Goal: Task Accomplishment & Management: Use online tool/utility

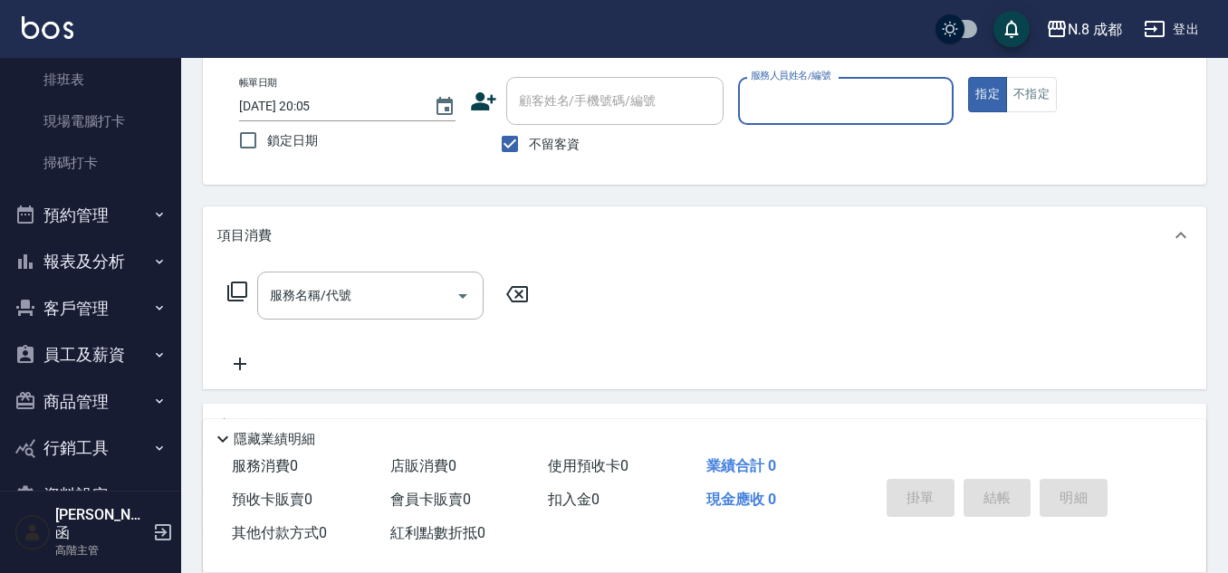
scroll to position [453, 0]
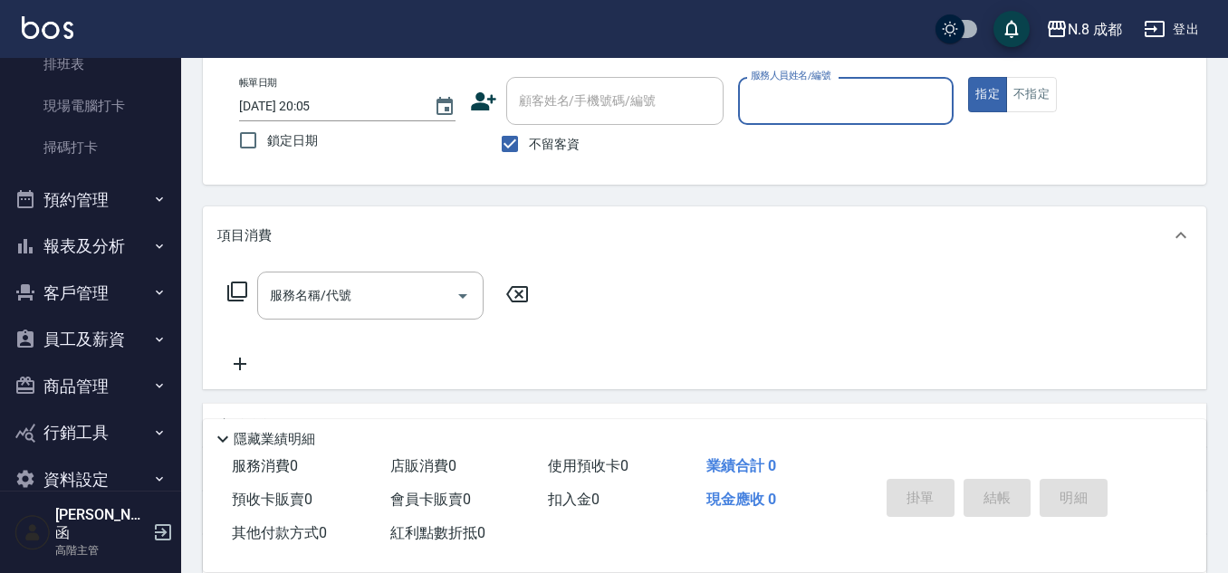
click at [117, 253] on button "報表及分析" at bounding box center [90, 246] width 167 height 47
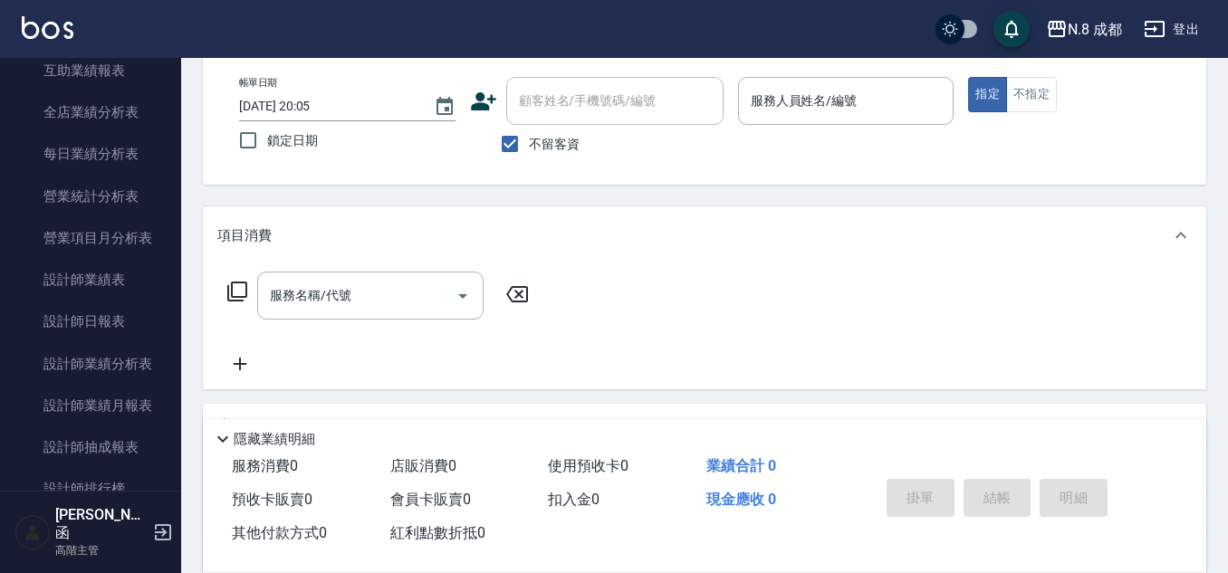
scroll to position [1087, 0]
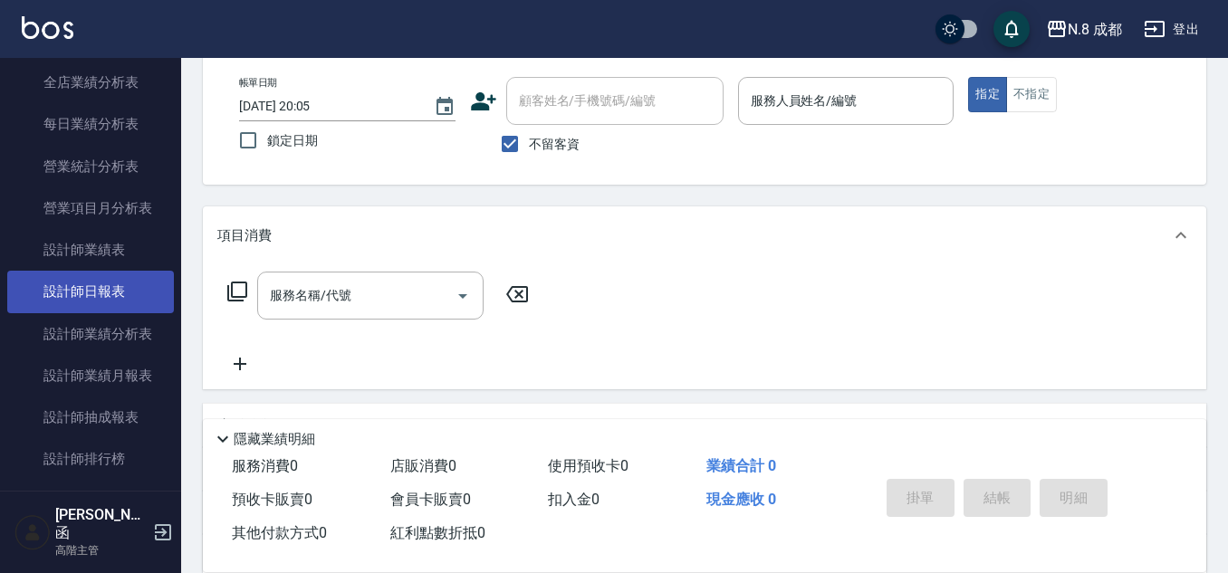
click at [93, 286] on link "設計師日報表" at bounding box center [90, 292] width 167 height 42
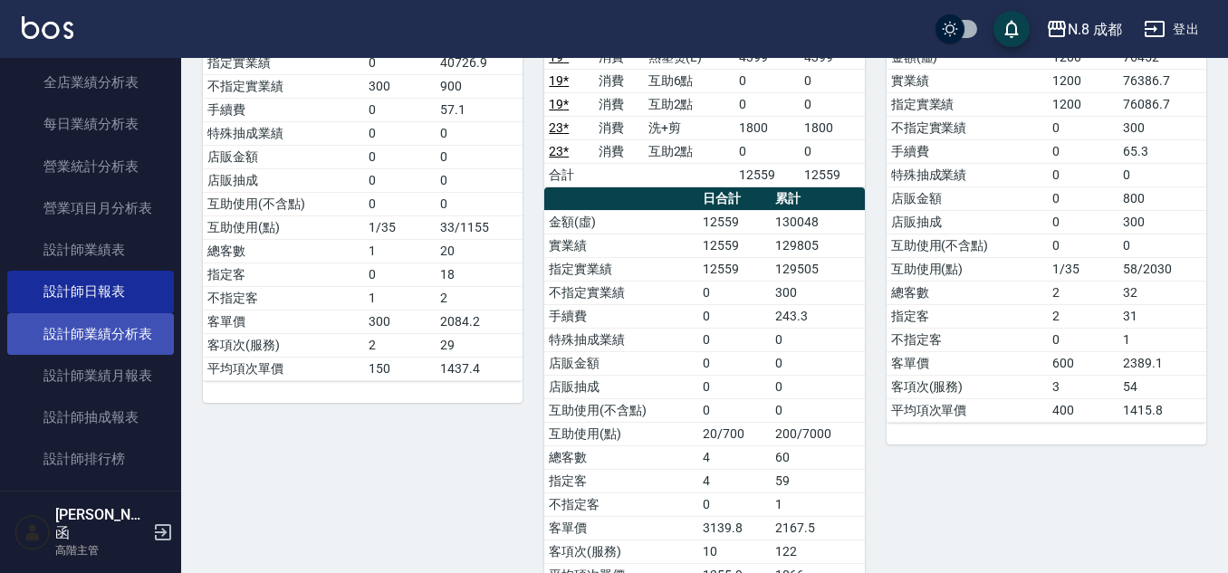
scroll to position [1177, 0]
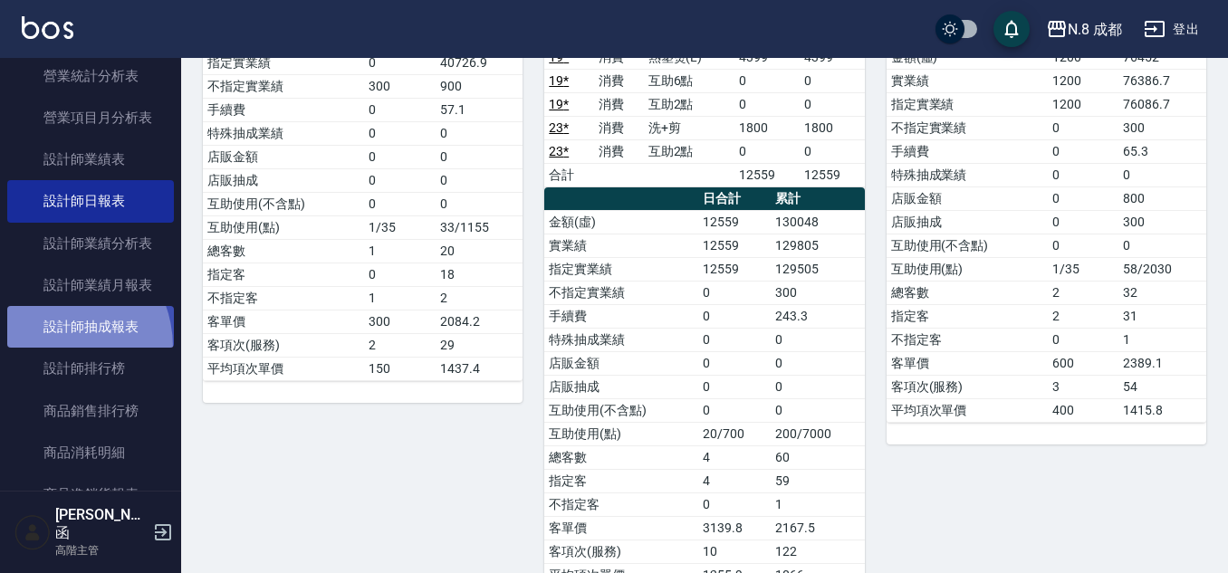
click at [51, 347] on link "設計師抽成報表" at bounding box center [90, 327] width 167 height 42
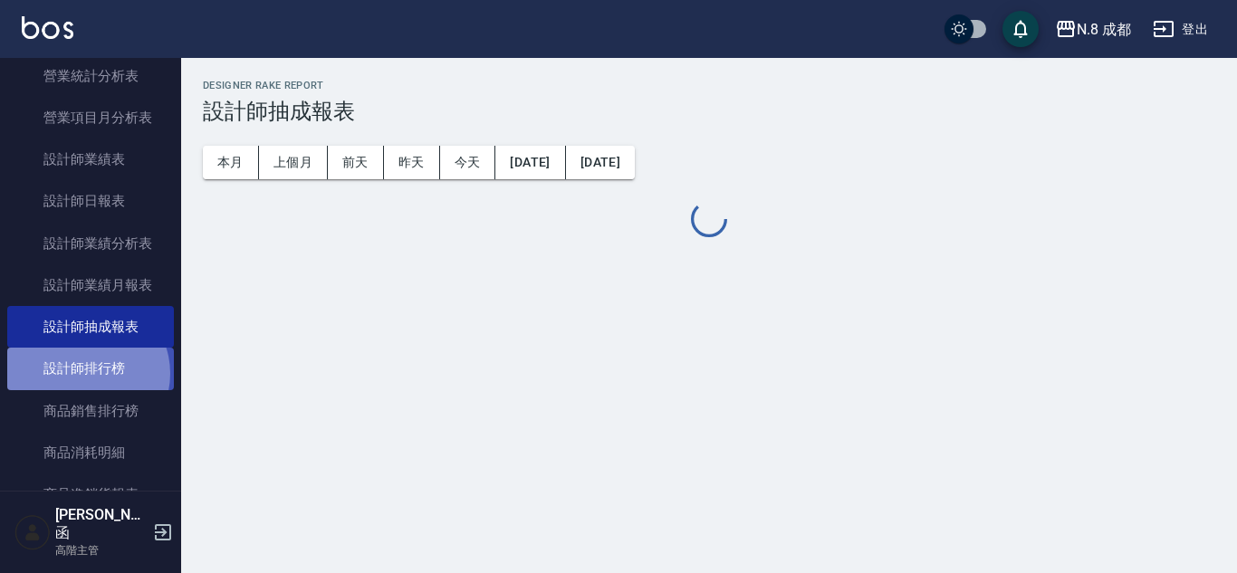
click at [85, 373] on link "設計師排行榜" at bounding box center [90, 369] width 167 height 42
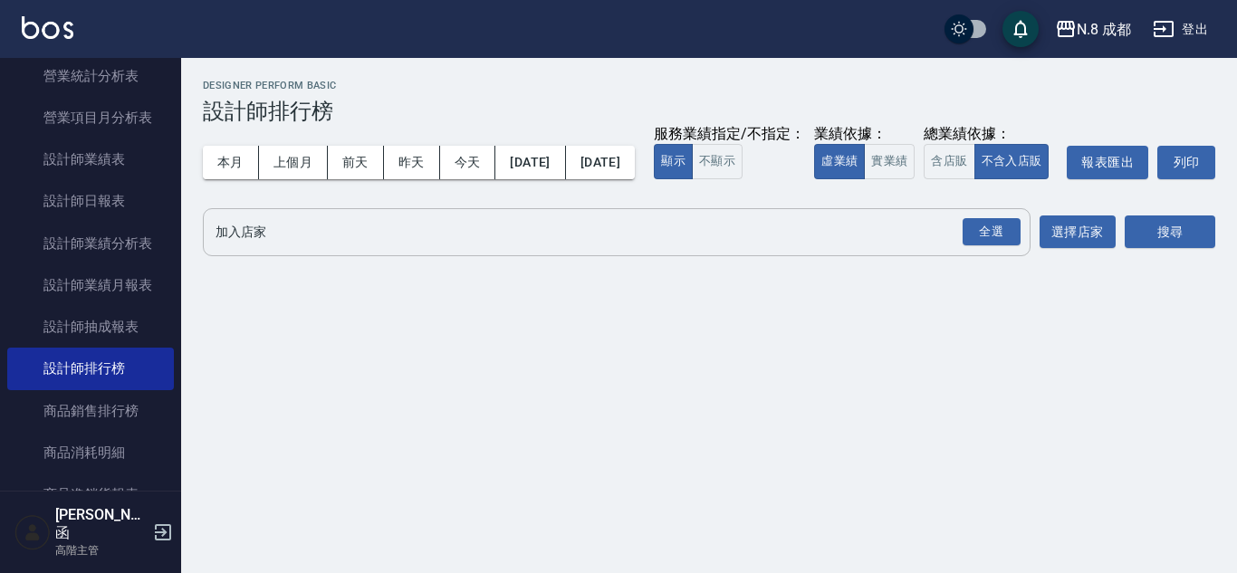
click at [343, 248] on input "加入店家" at bounding box center [603, 232] width 784 height 32
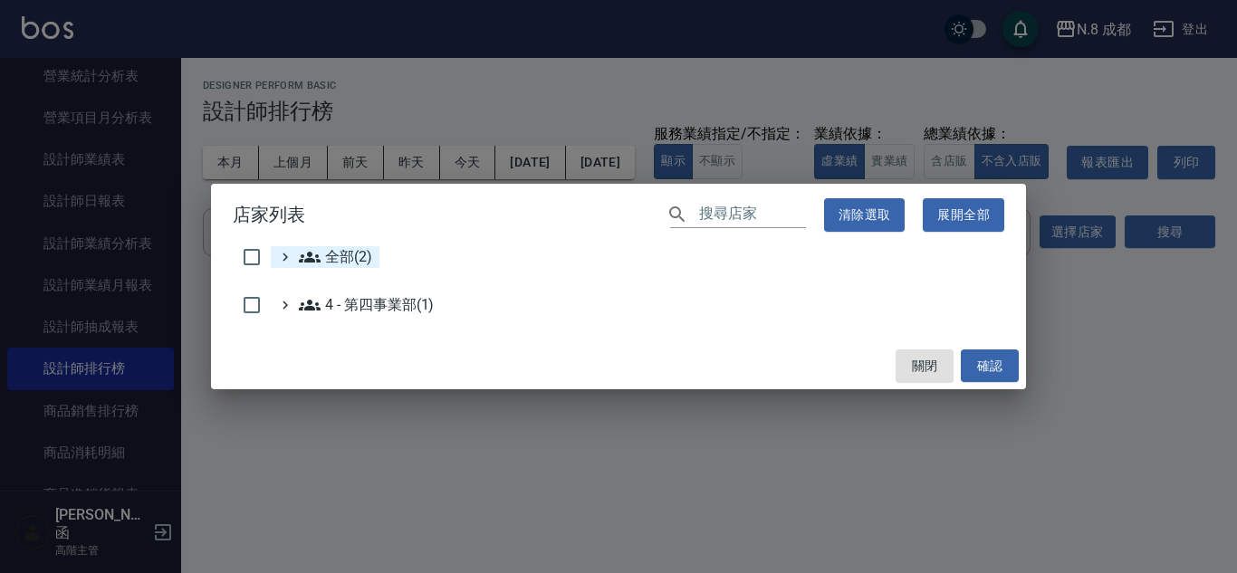
click at [323, 264] on span "全部(2)" at bounding box center [335, 257] width 73 height 22
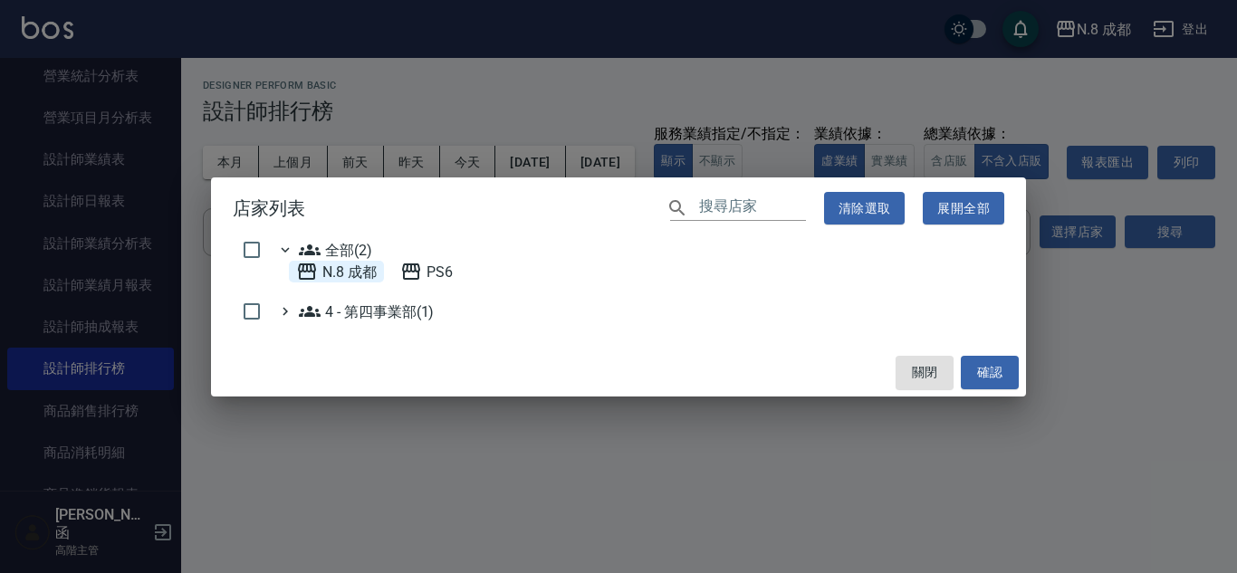
click at [323, 268] on 成都 "N.8 成都" at bounding box center [336, 272] width 81 height 22
click at [1004, 375] on button "確認" at bounding box center [990, 373] width 58 height 34
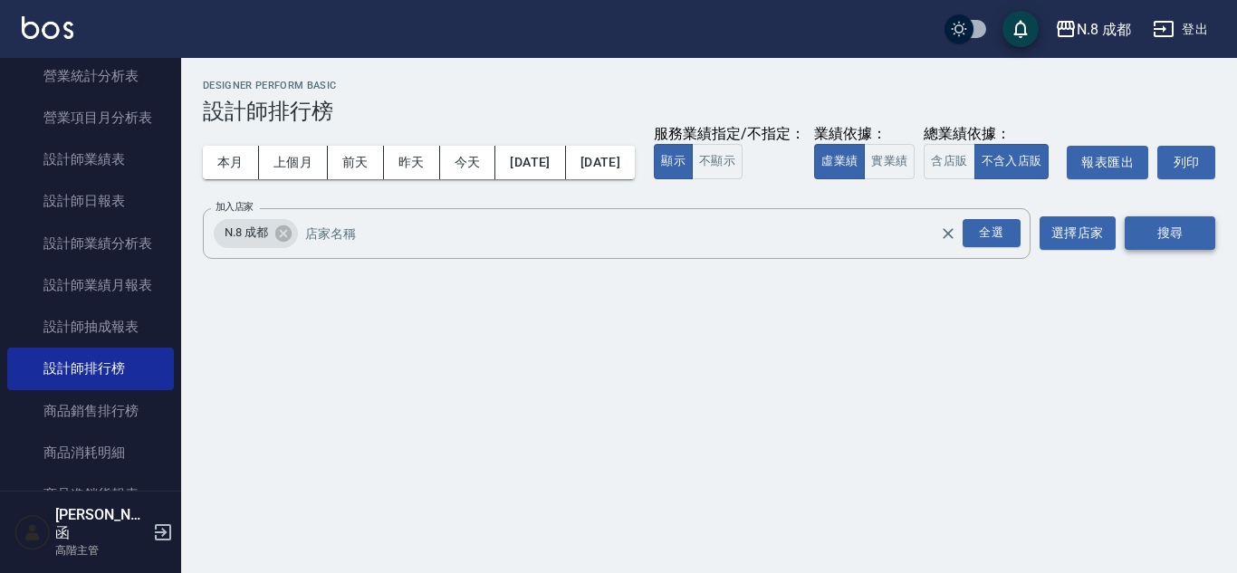
click at [1163, 250] on button "搜尋" at bounding box center [1170, 233] width 91 height 34
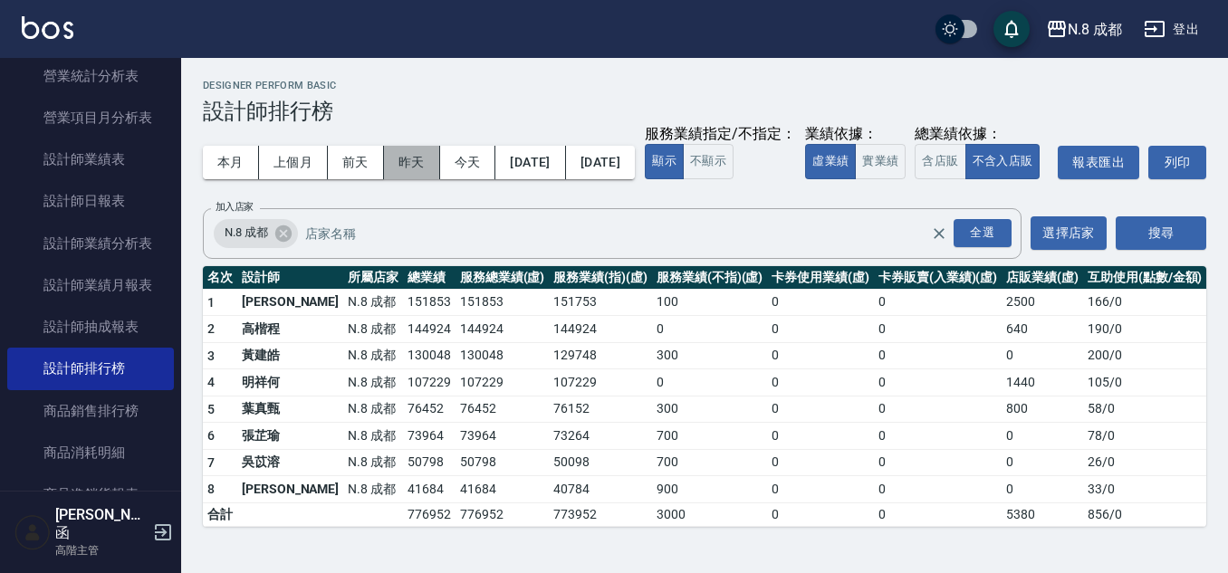
click at [430, 159] on button "昨天" at bounding box center [412, 163] width 56 height 34
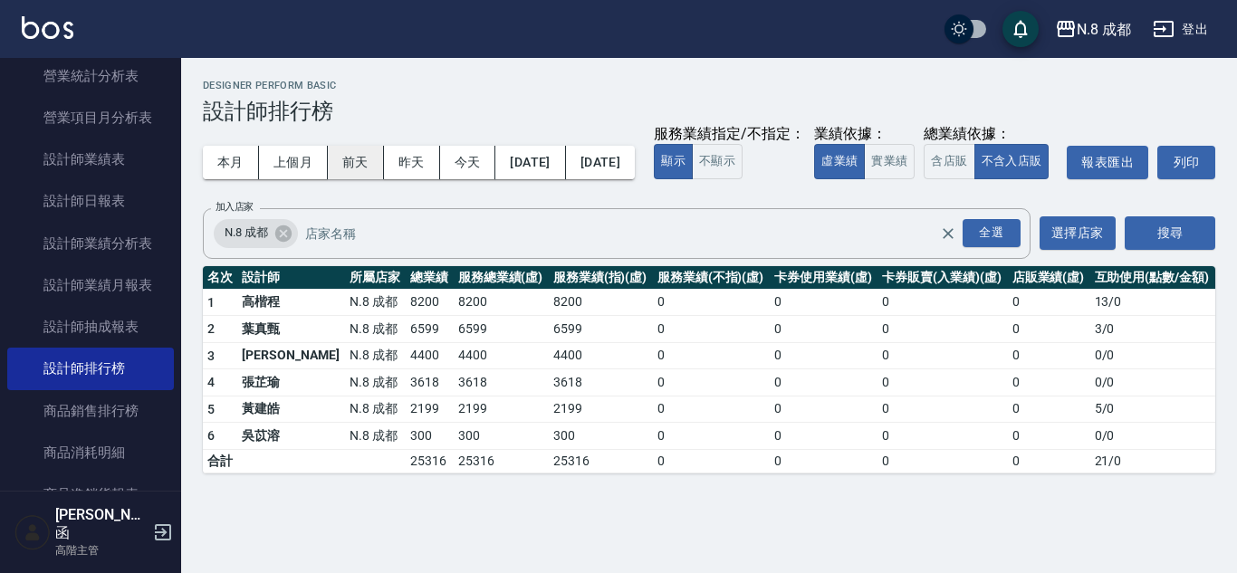
click at [369, 149] on button "前天" at bounding box center [356, 163] width 56 height 34
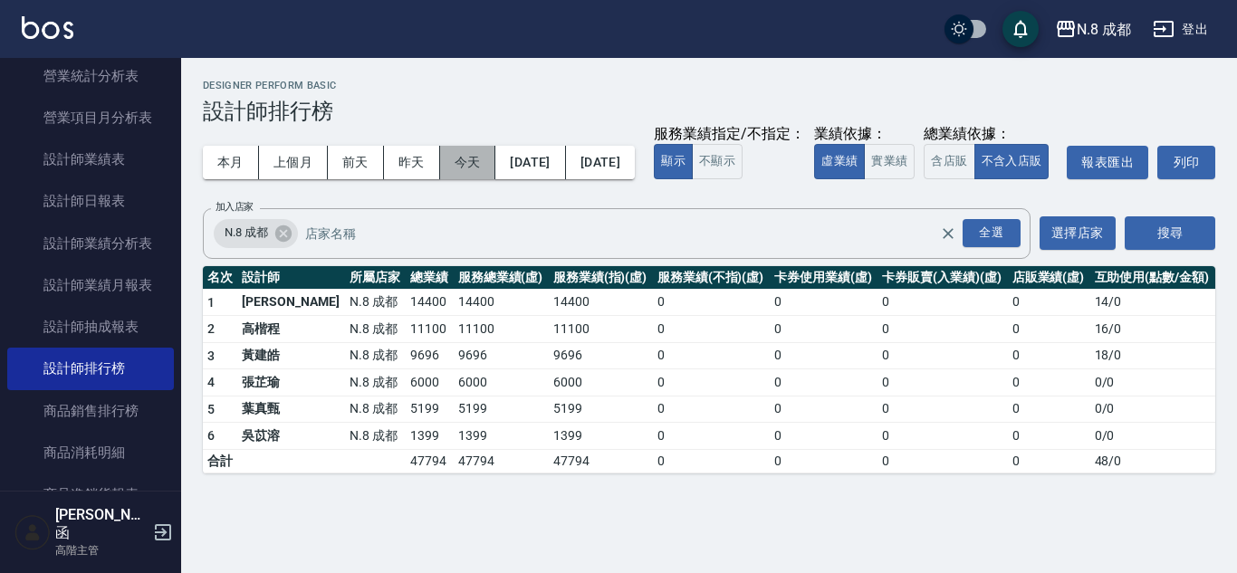
click at [471, 158] on button "今天" at bounding box center [468, 163] width 56 height 34
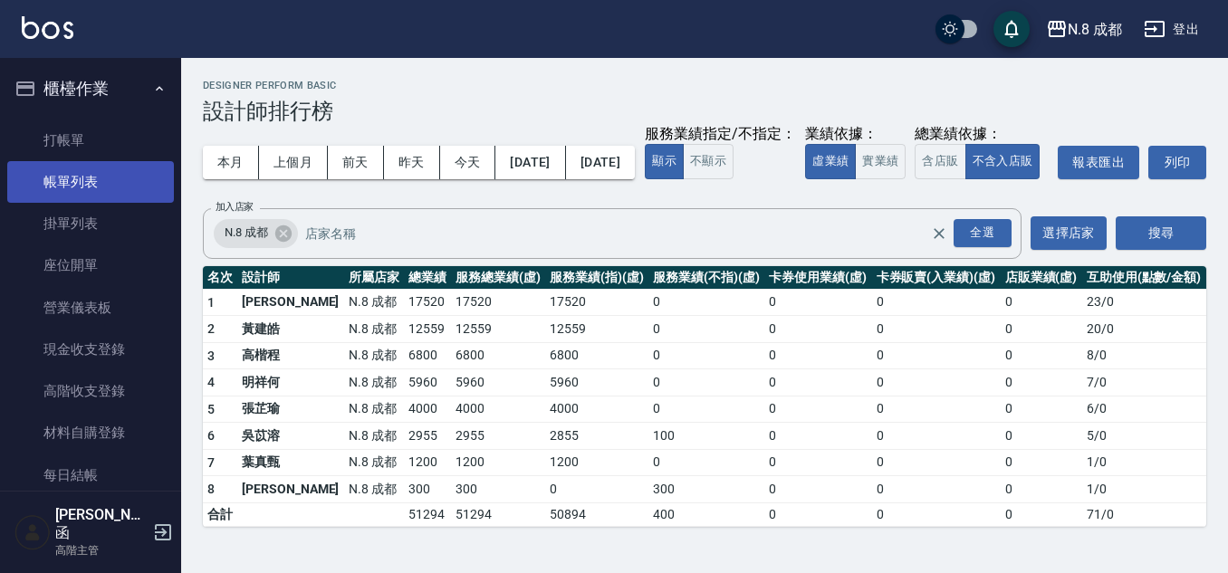
click at [101, 172] on link "帳單列表" at bounding box center [90, 182] width 167 height 42
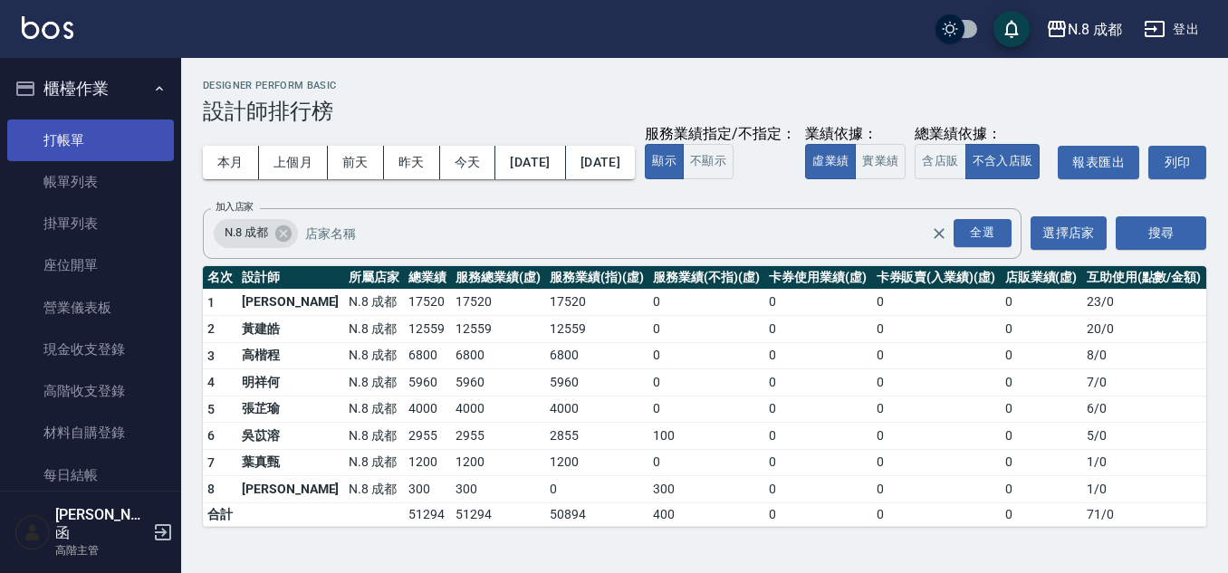
click at [90, 139] on link "打帳單" at bounding box center [90, 141] width 167 height 42
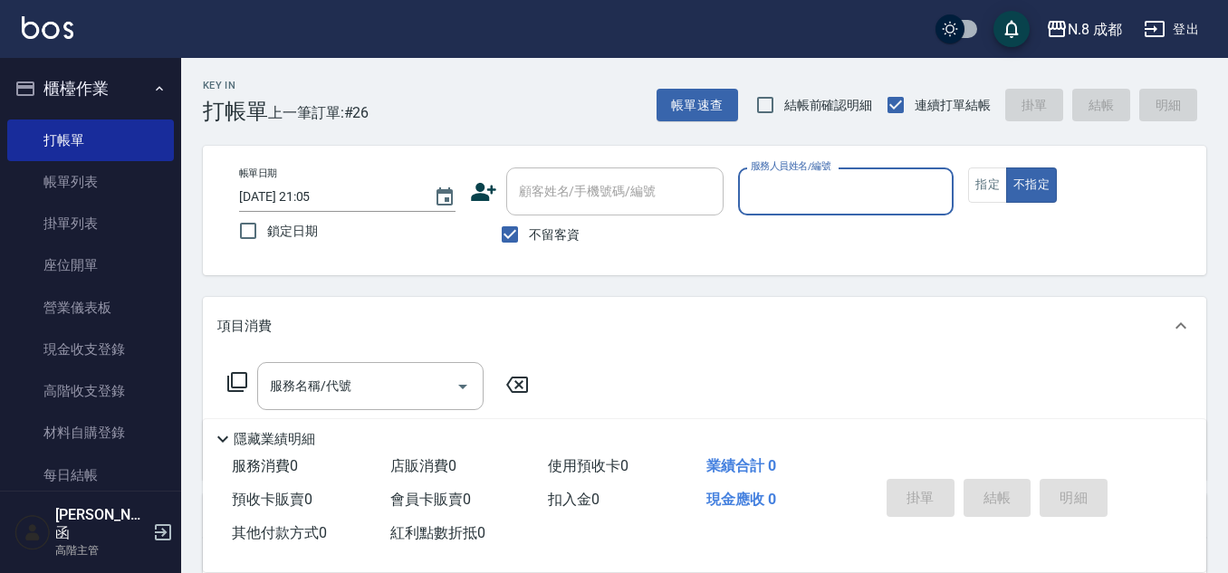
click at [790, 206] on input "服務人員姓名/編號" at bounding box center [846, 192] width 200 height 32
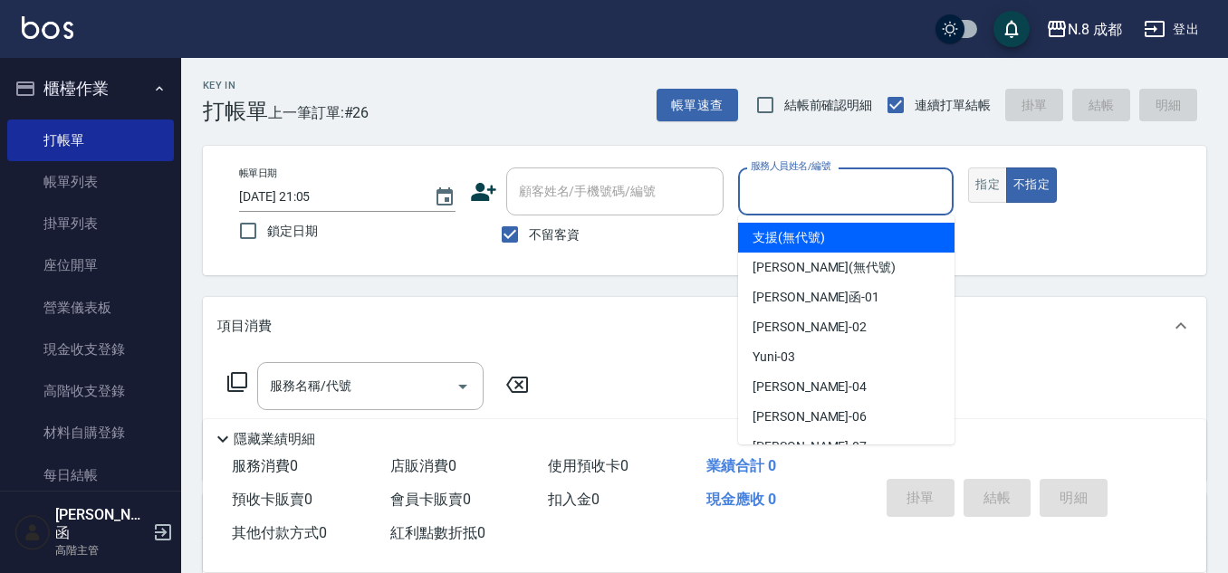
click at [994, 178] on button "指定" at bounding box center [987, 185] width 39 height 35
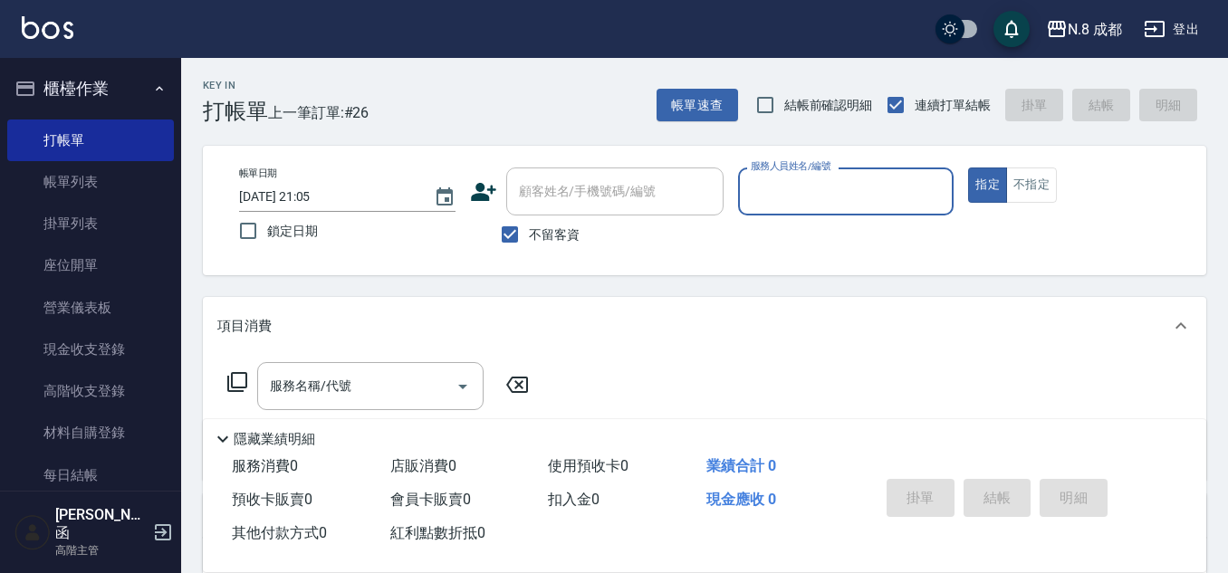
click at [815, 187] on input "服務人員姓名/編號" at bounding box center [846, 192] width 200 height 32
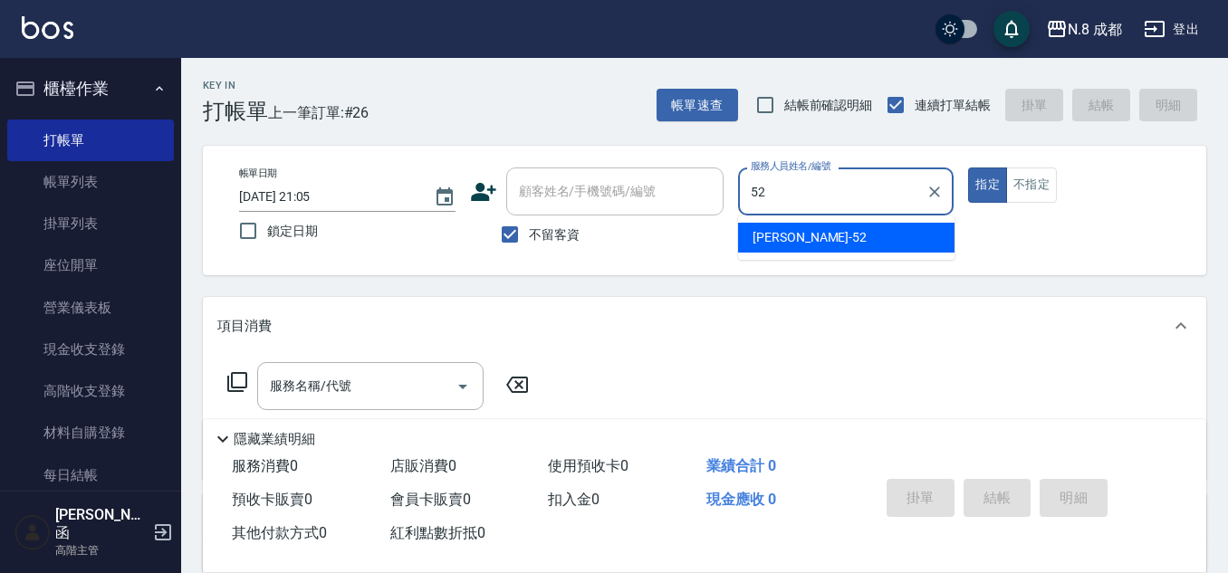
click at [803, 237] on span "[PERSON_NAME]-52" at bounding box center [810, 237] width 114 height 19
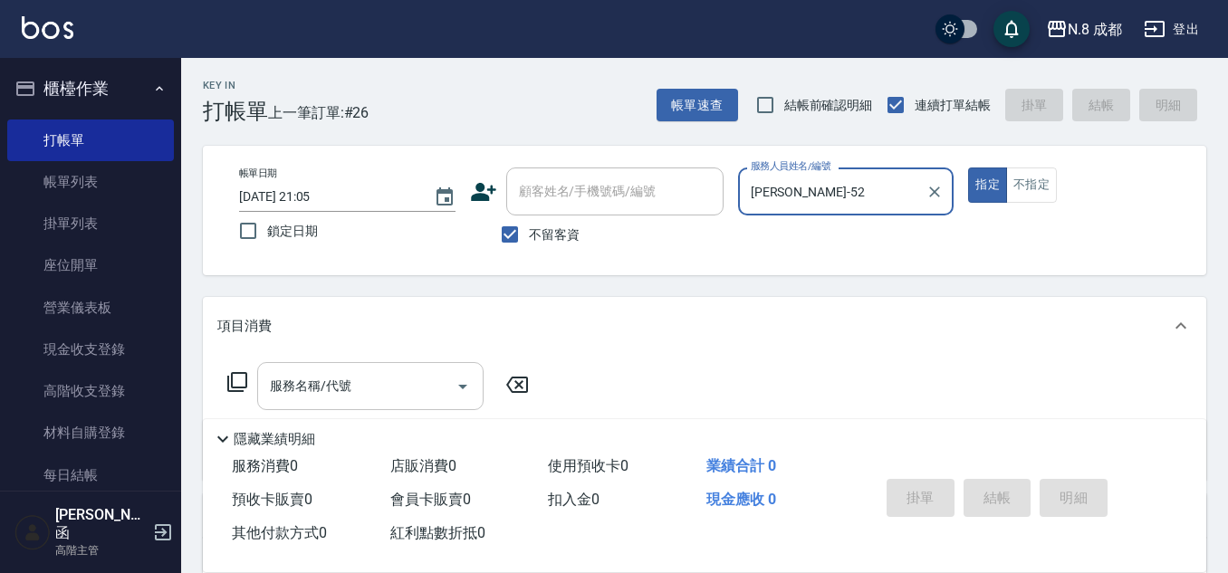
type input "[PERSON_NAME]-52"
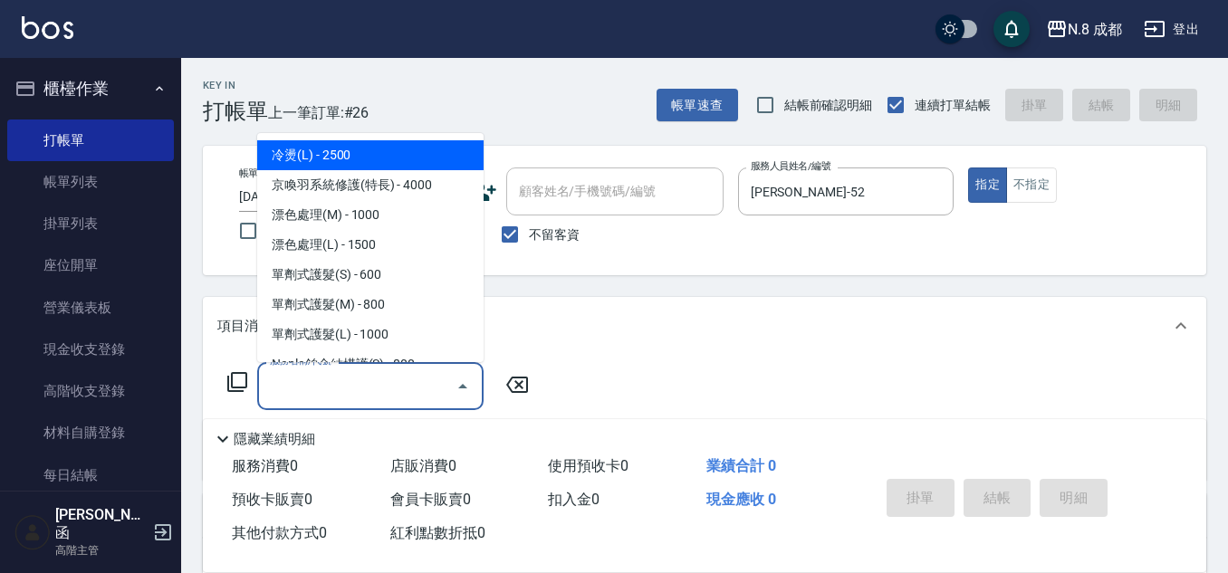
click at [321, 384] on input "服務名稱/代號" at bounding box center [356, 386] width 183 height 32
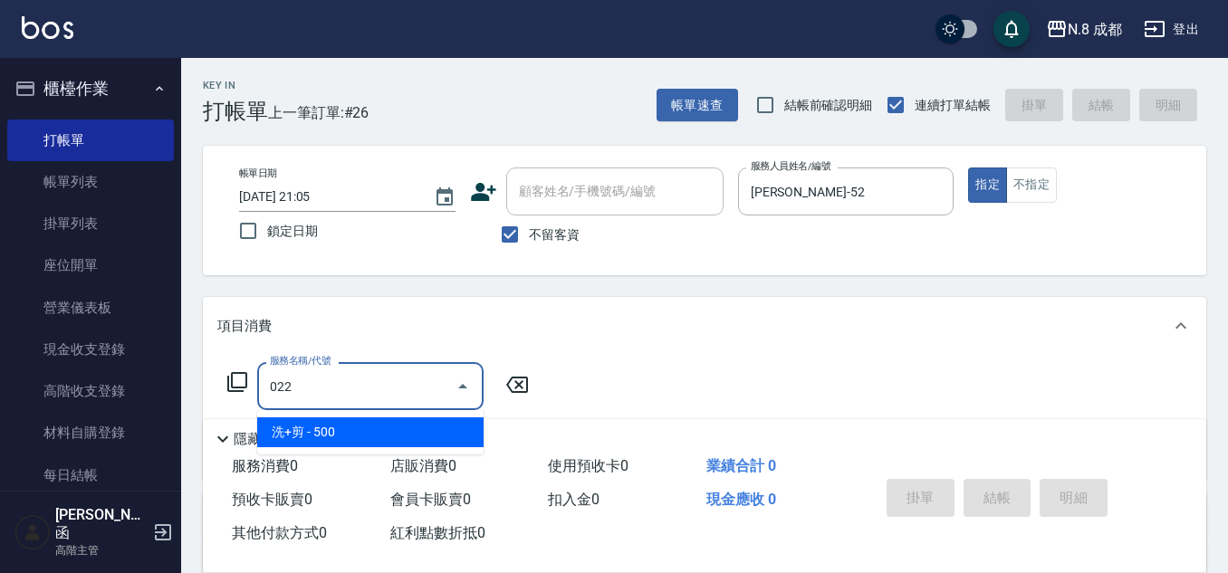
click at [329, 420] on span "洗+剪 - 500" at bounding box center [370, 433] width 226 height 30
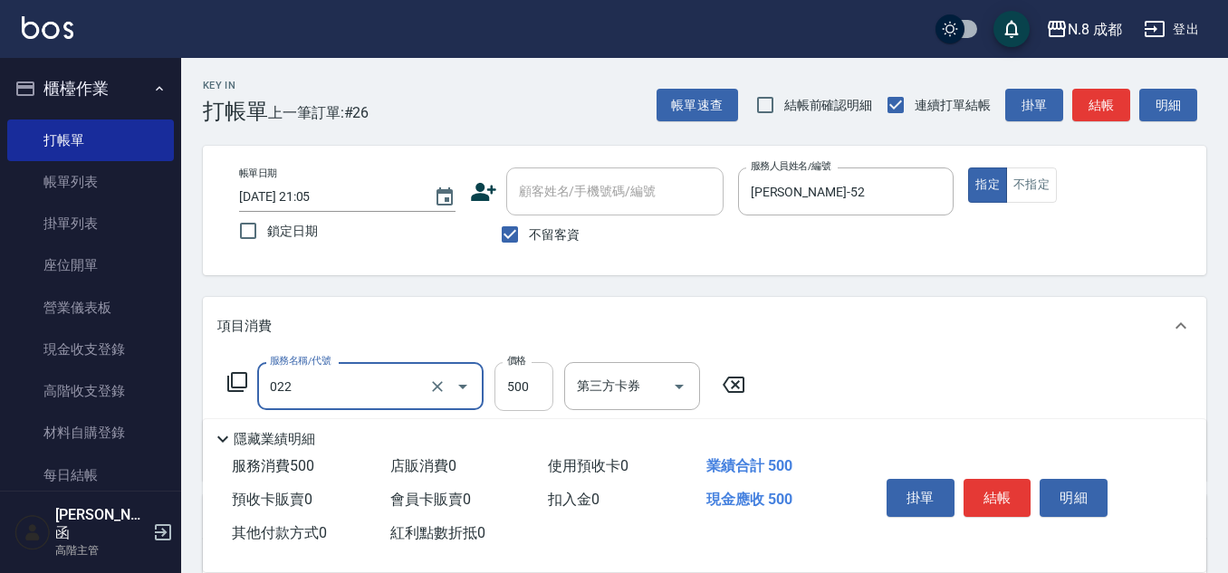
type input "洗+剪(022)"
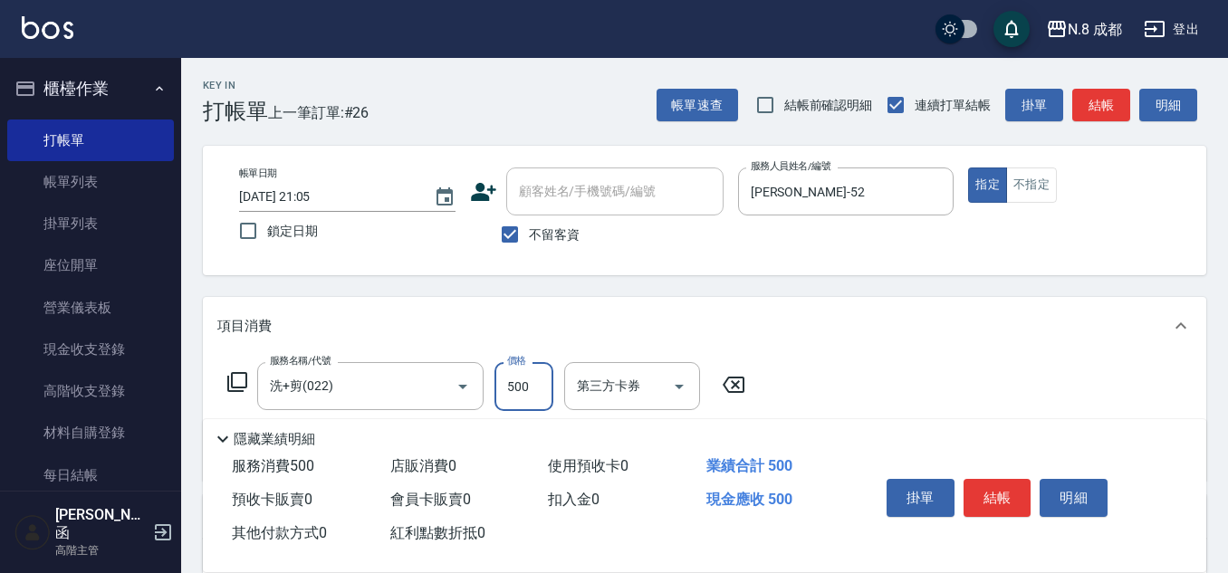
drag, startPoint x: 507, startPoint y: 387, endPoint x: 498, endPoint y: 382, distance: 10.1
click at [507, 387] on input "500" at bounding box center [524, 386] width 59 height 49
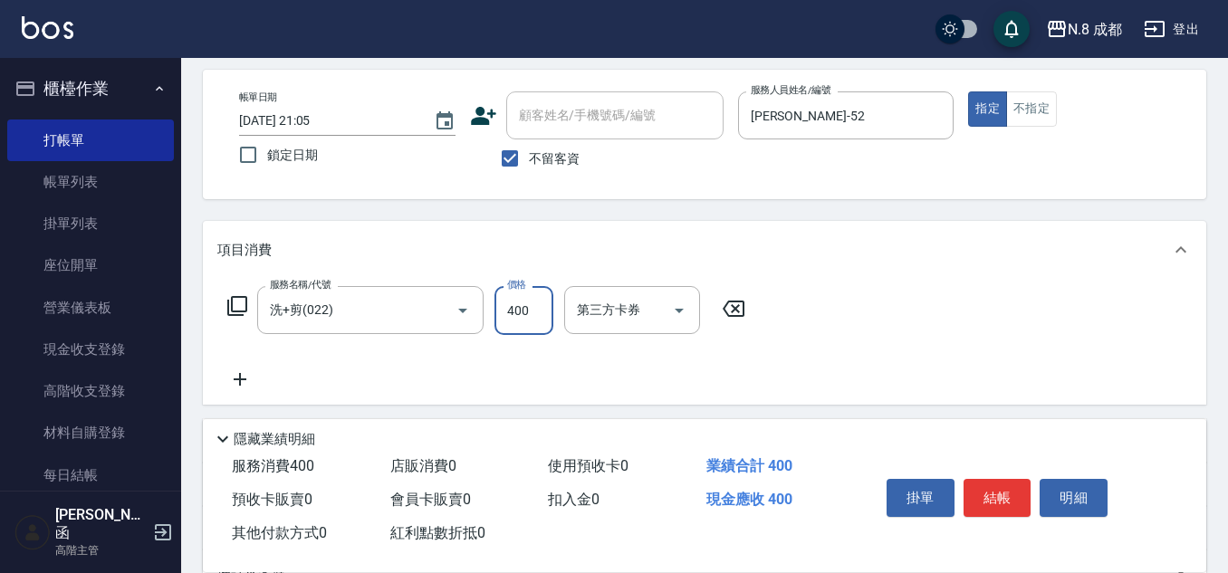
scroll to position [181, 0]
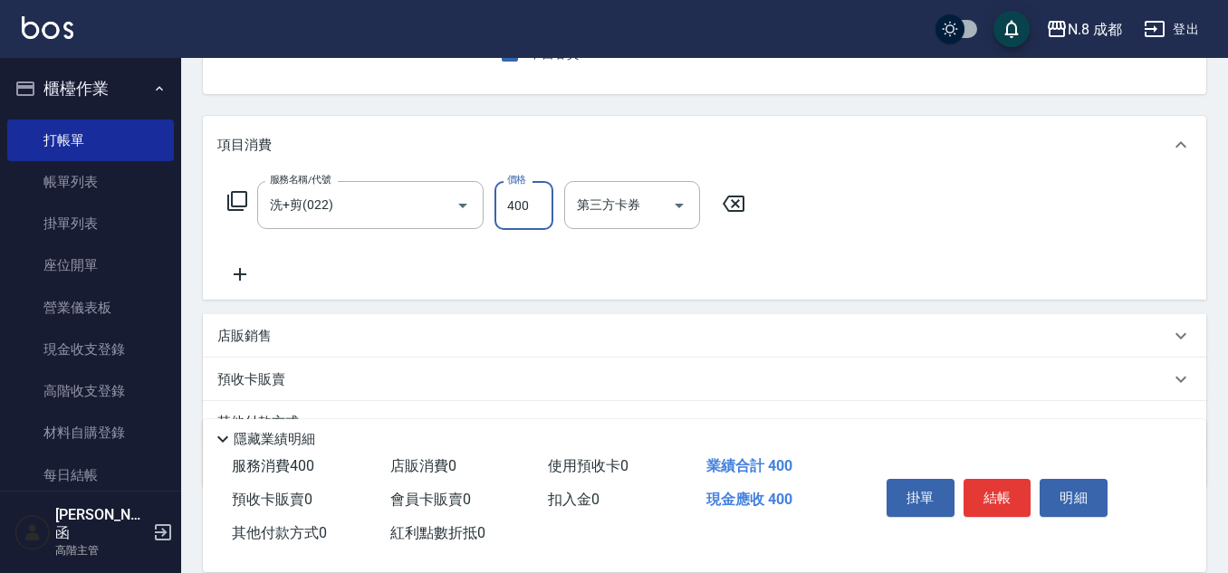
type input "400"
click at [246, 283] on icon at bounding box center [239, 275] width 45 height 22
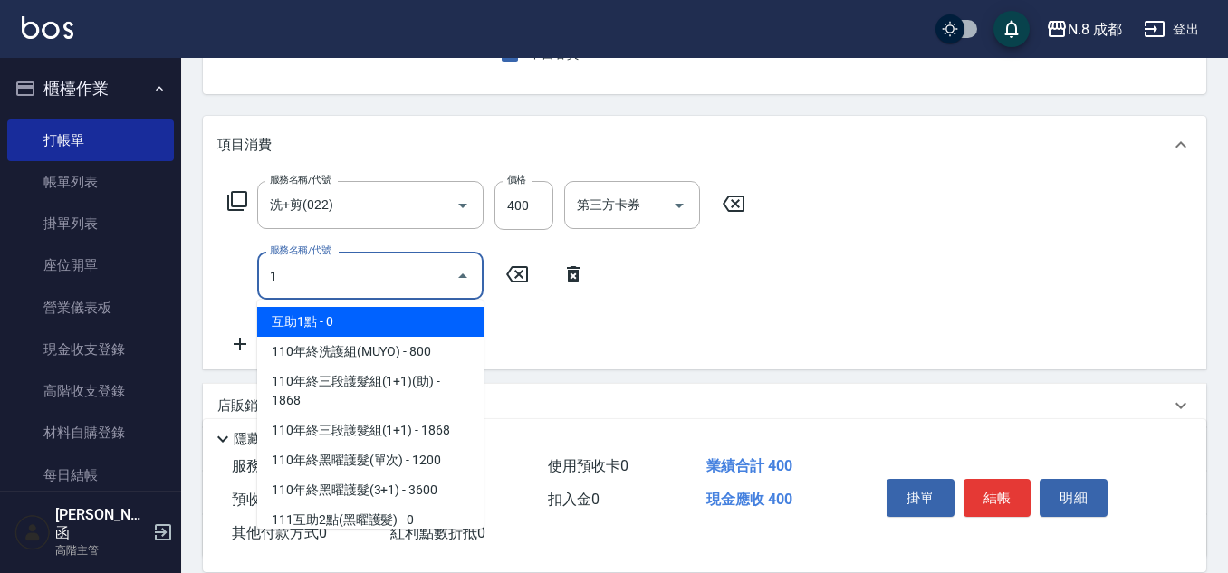
click at [328, 329] on span "互助1點 - 0" at bounding box center [370, 322] width 226 height 30
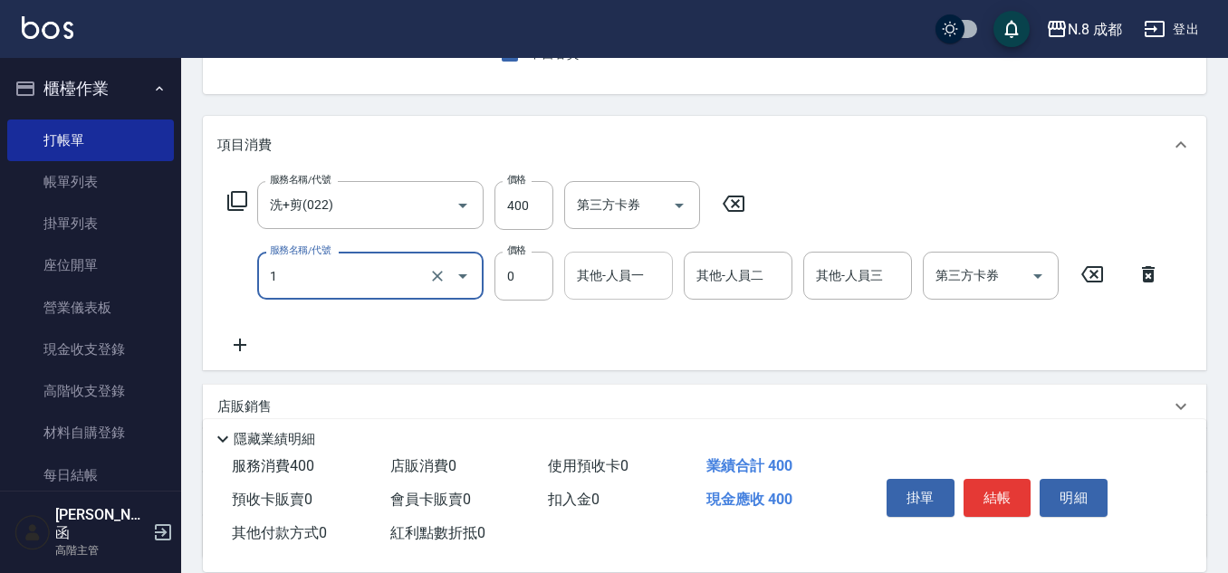
type input "互助1點(1)"
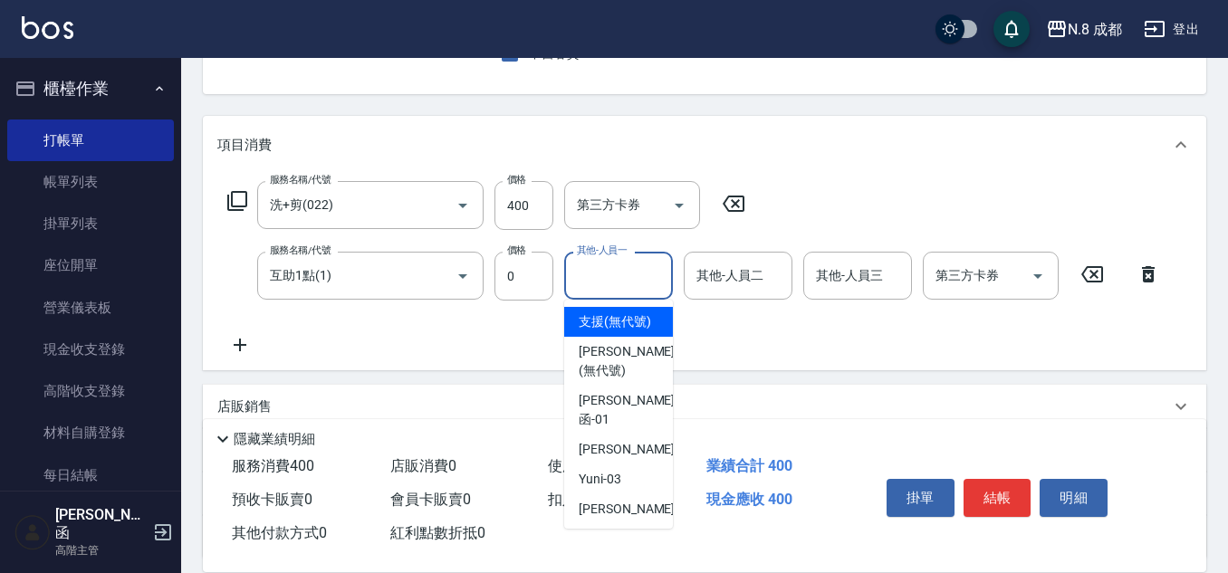
click at [636, 284] on input "其他-人員一" at bounding box center [618, 276] width 92 height 32
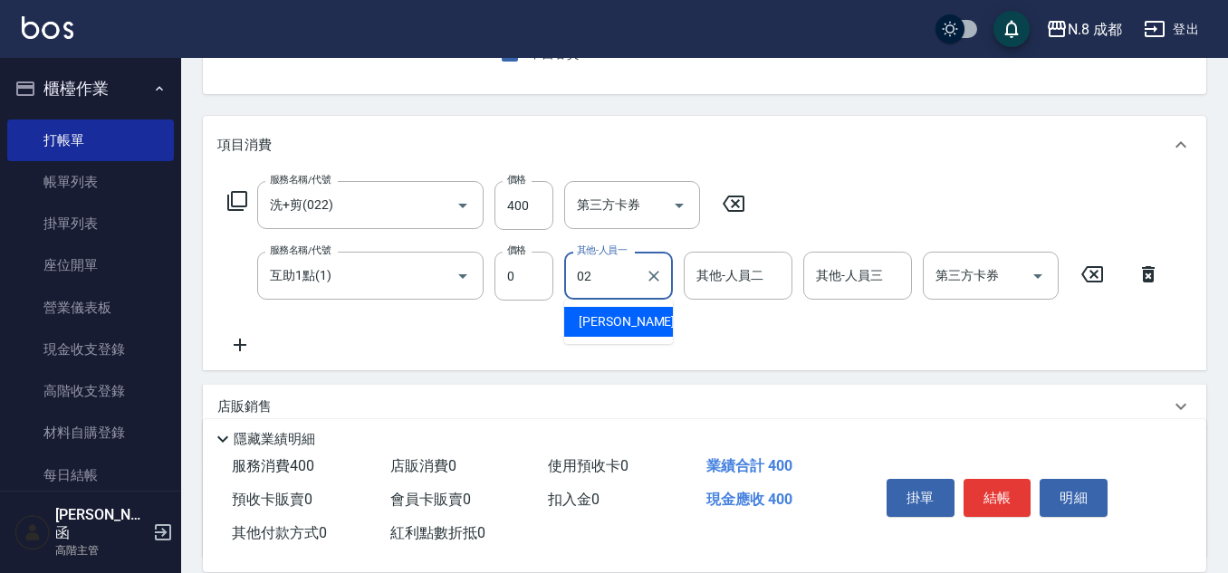
click at [614, 321] on span "[PERSON_NAME]-02" at bounding box center [636, 321] width 114 height 19
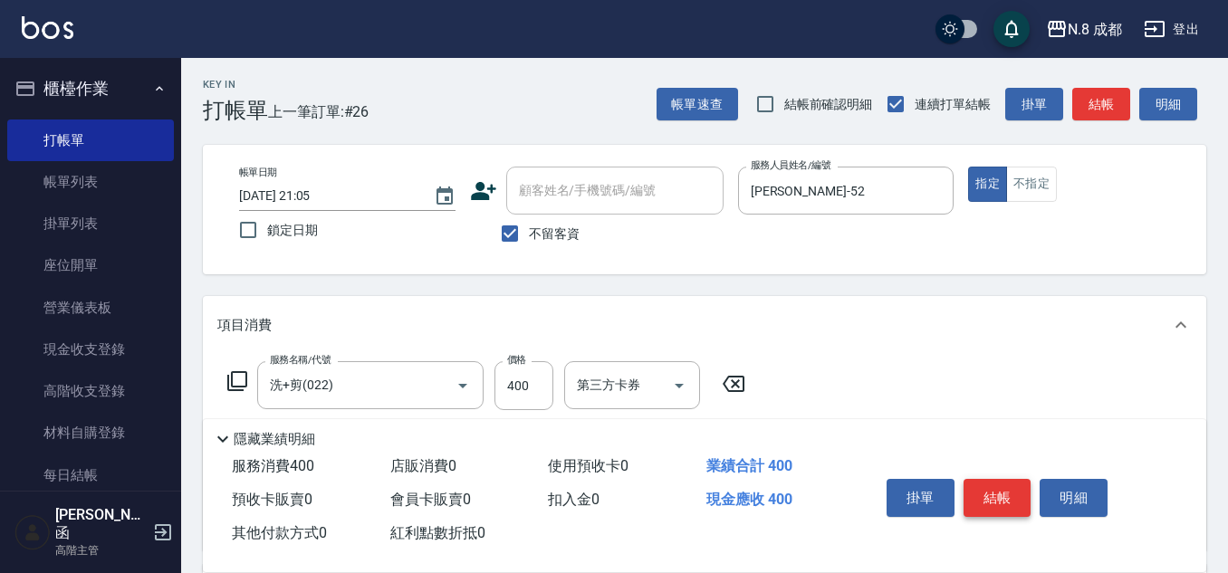
scroll to position [0, 0]
type input "[PERSON_NAME]-02"
click at [1002, 490] on button "結帳" at bounding box center [998, 498] width 68 height 38
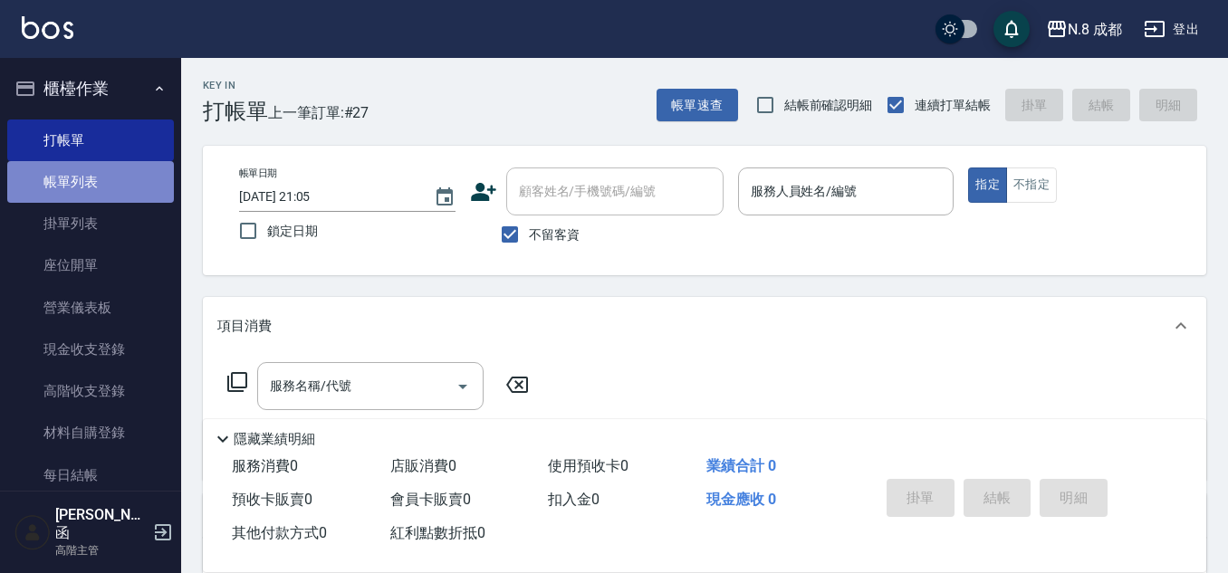
click at [90, 187] on link "帳單列表" at bounding box center [90, 182] width 167 height 42
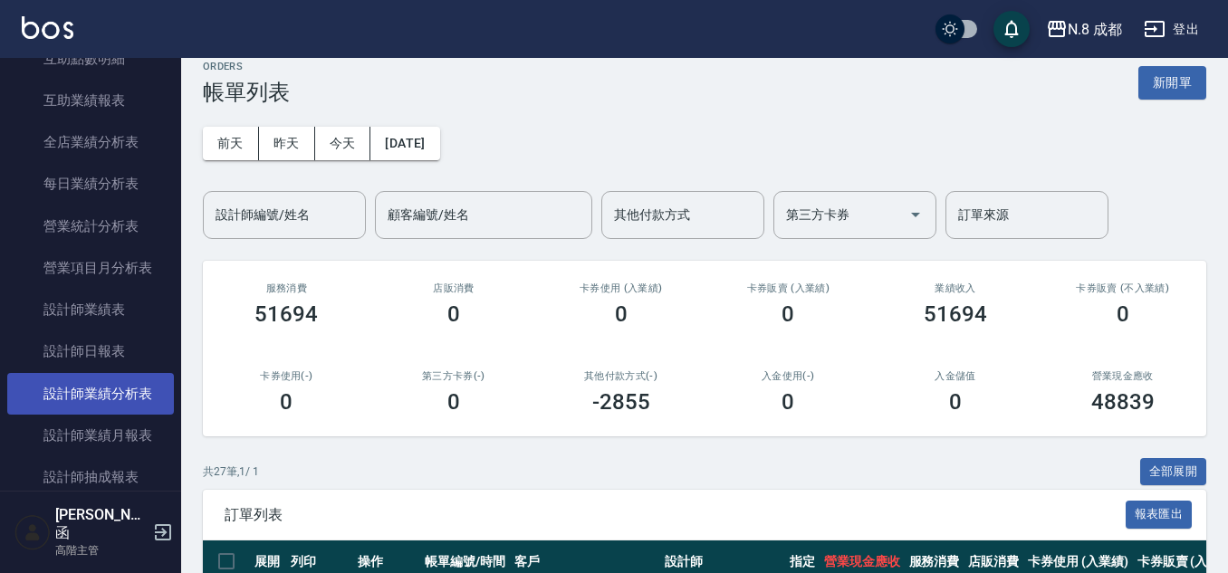
scroll to position [1208, 0]
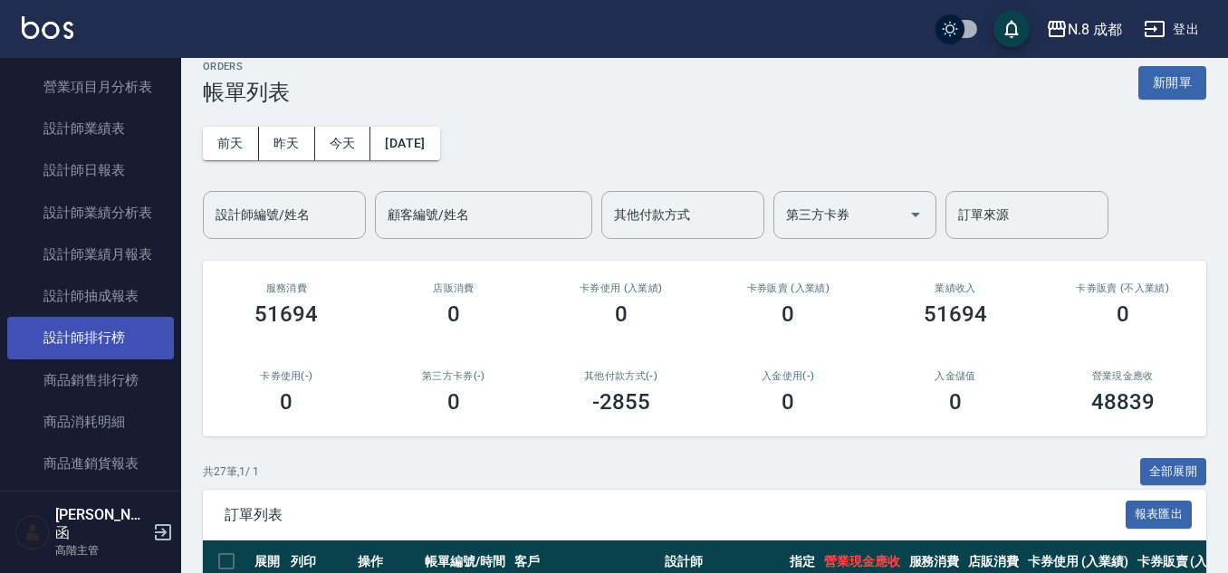
click at [111, 354] on link "設計師排行榜" at bounding box center [90, 338] width 167 height 42
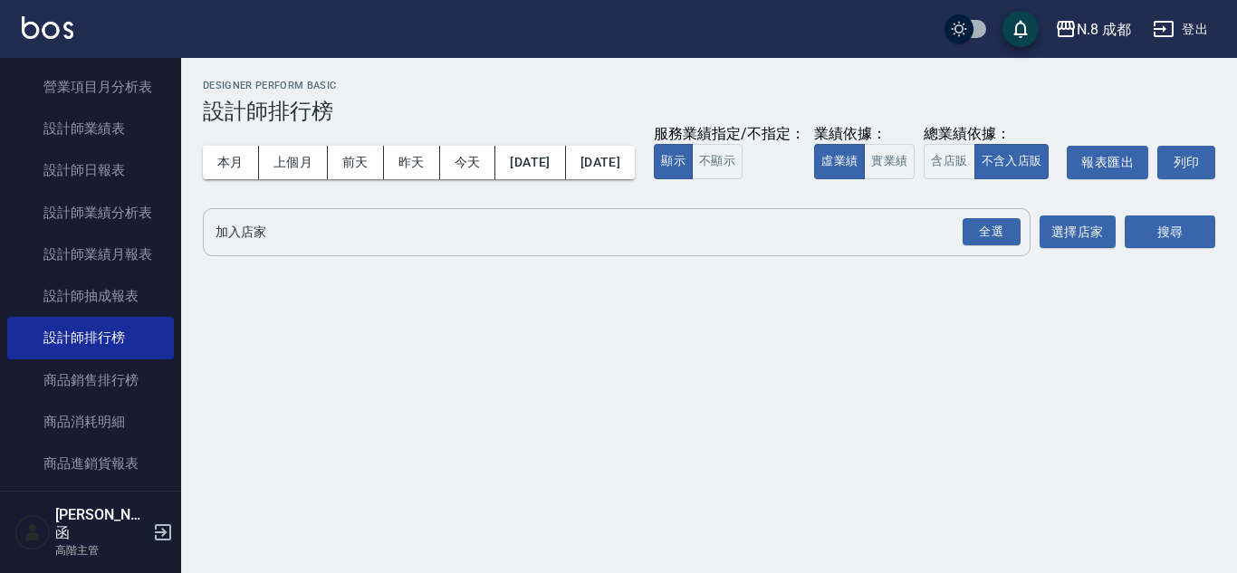
click at [311, 251] on div "全選 加入店家" at bounding box center [617, 232] width 828 height 48
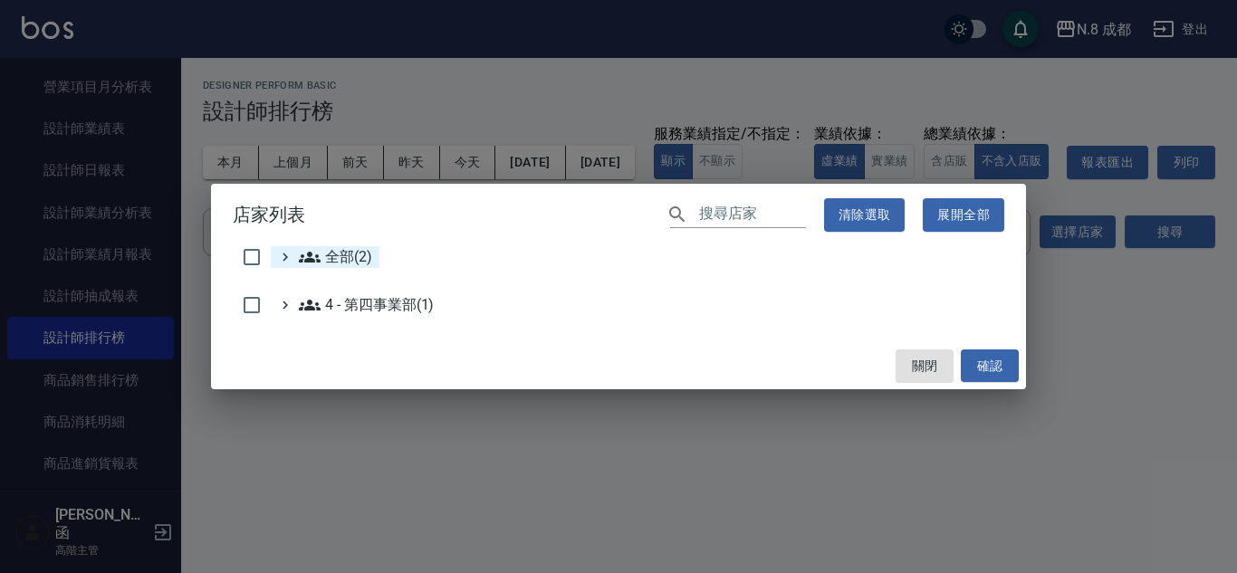
click at [322, 258] on span "全部(2)" at bounding box center [335, 257] width 73 height 22
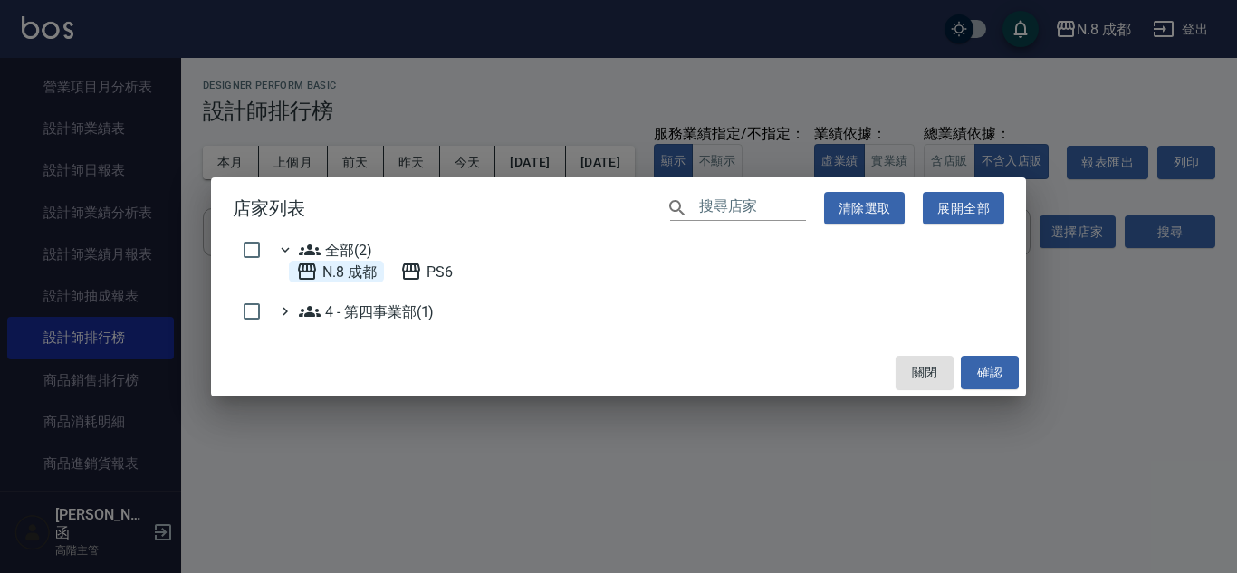
click at [355, 275] on 成都 "N.8 成都" at bounding box center [336, 272] width 81 height 22
click at [356, 272] on 成都 "N.8 成都" at bounding box center [336, 272] width 81 height 22
click at [342, 277] on 成都 "N.8 成都" at bounding box center [336, 272] width 81 height 22
click at [991, 372] on button "確認" at bounding box center [990, 373] width 58 height 34
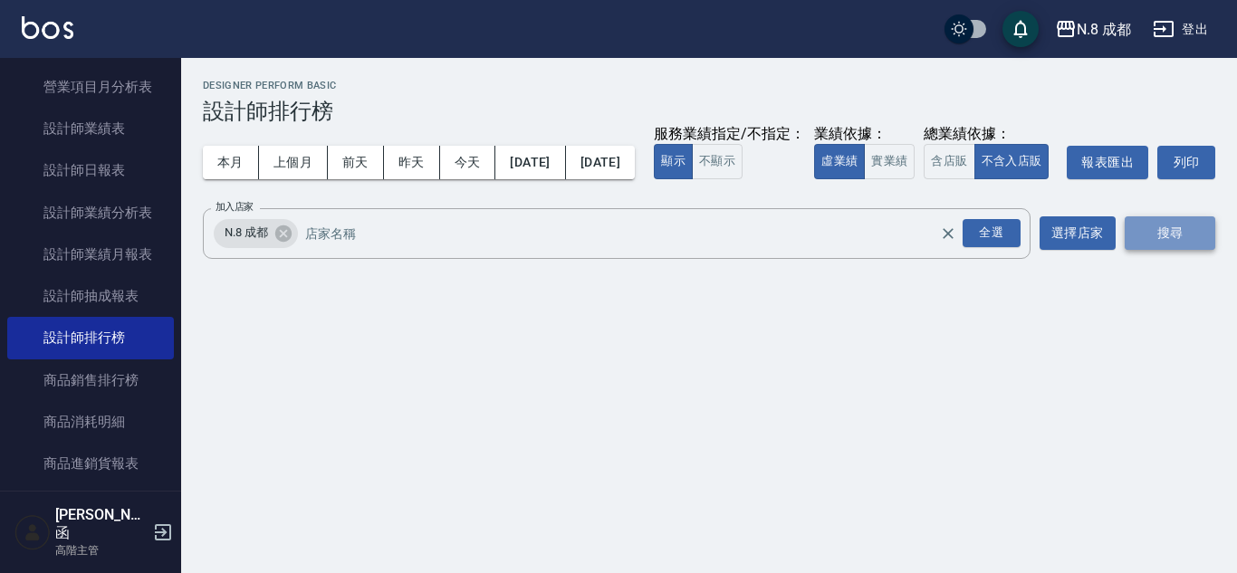
click at [1195, 250] on button "搜尋" at bounding box center [1170, 233] width 91 height 34
